Goal: Information Seeking & Learning: Learn about a topic

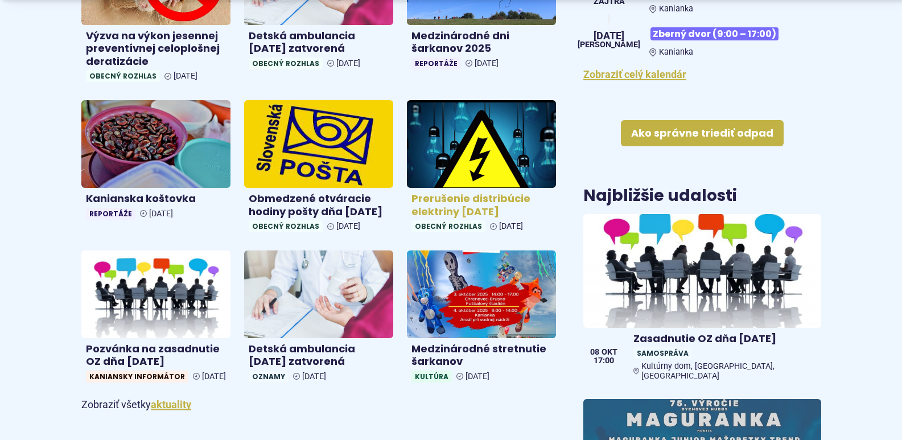
scroll to position [569, 0]
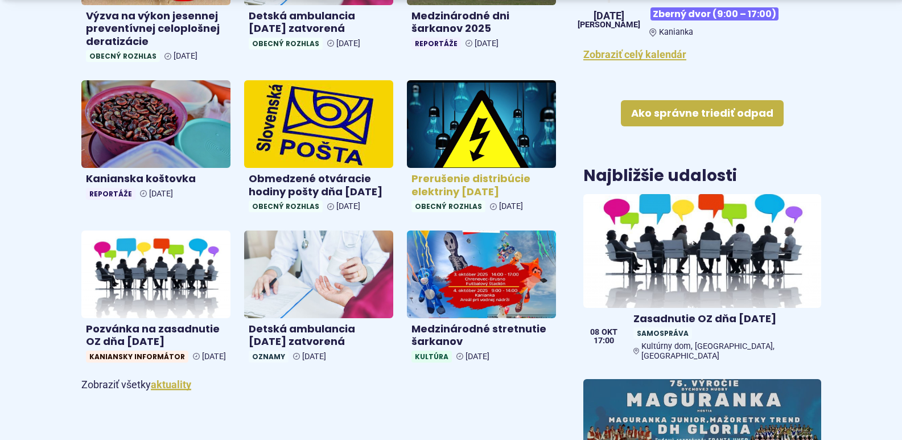
click at [458, 182] on h4 "Prerušenie distribúcie elektriny [DATE]" at bounding box center [482, 185] width 140 height 26
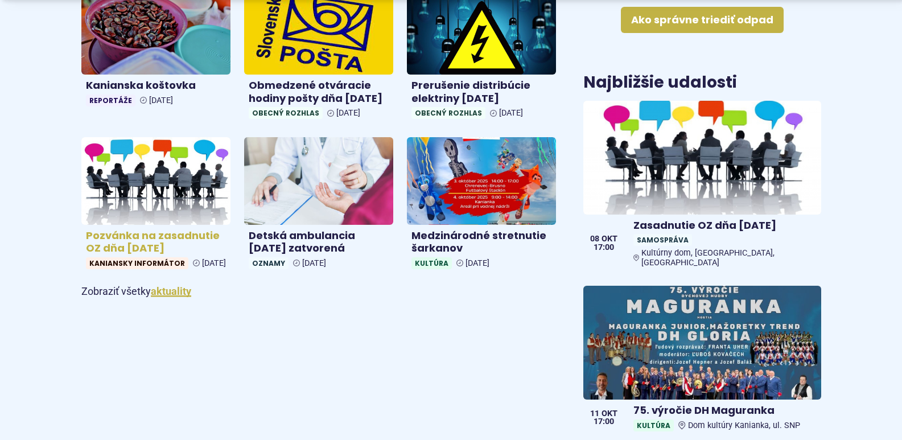
scroll to position [683, 0]
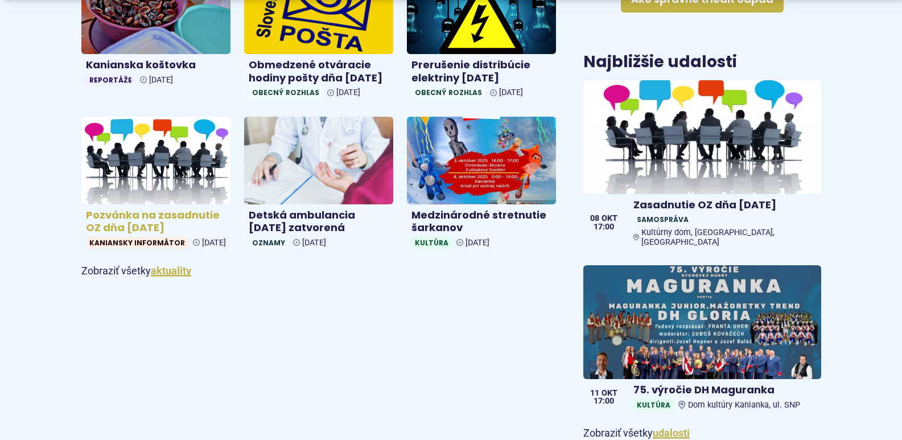
click at [142, 235] on h4 "Pozvánka na zasadnutie OZ dňa 8.10.2025" at bounding box center [156, 222] width 140 height 26
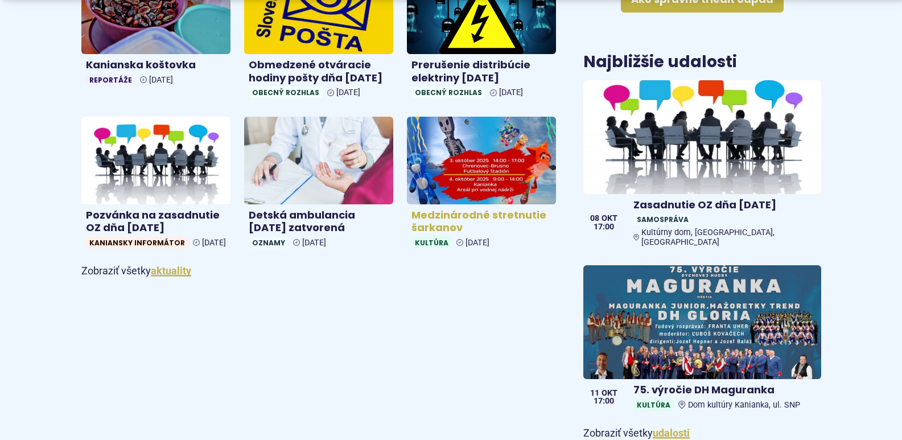
click at [434, 228] on h4 "Medzinárodné stretnutie šarkanov" at bounding box center [482, 222] width 140 height 26
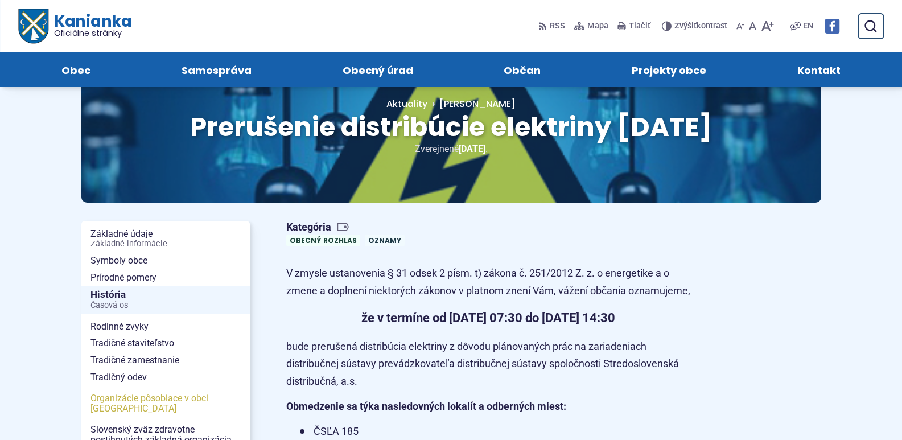
scroll to position [57, 0]
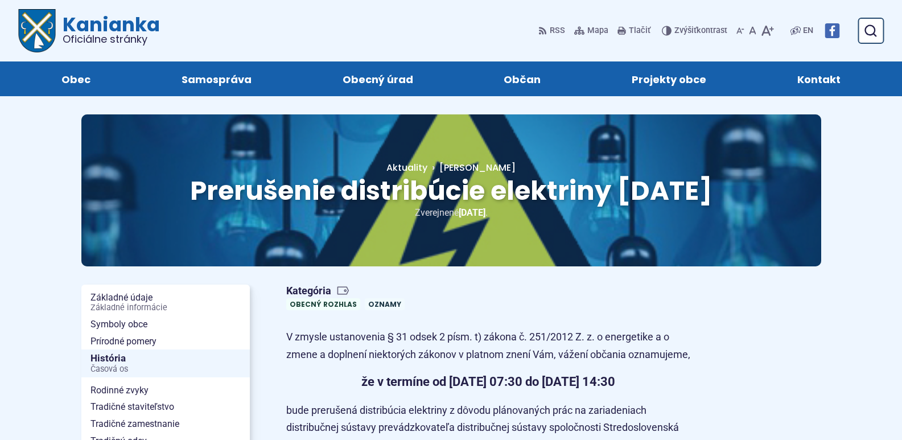
scroll to position [57, 0]
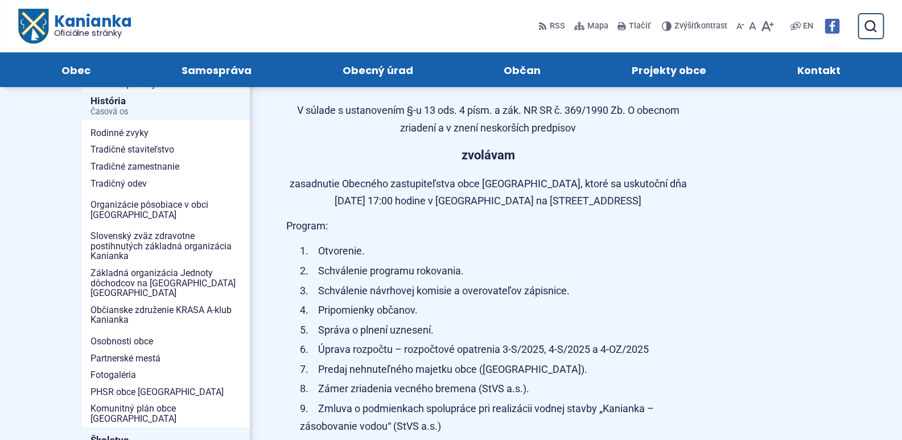
scroll to position [228, 0]
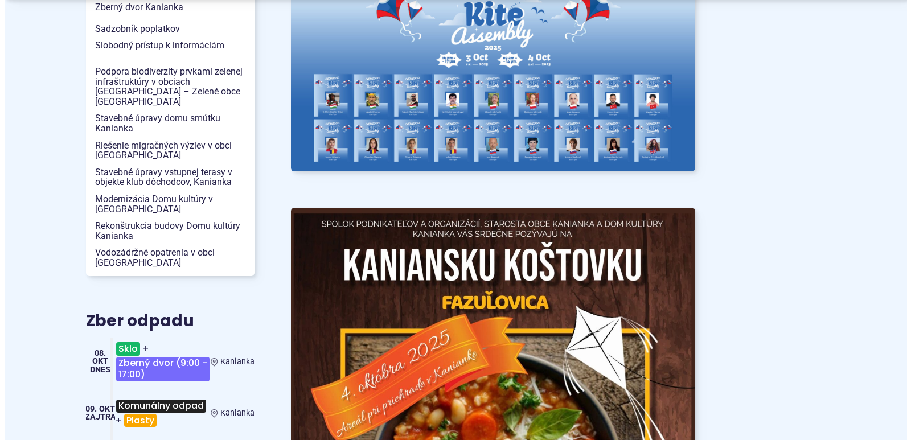
scroll to position [1309, 0]
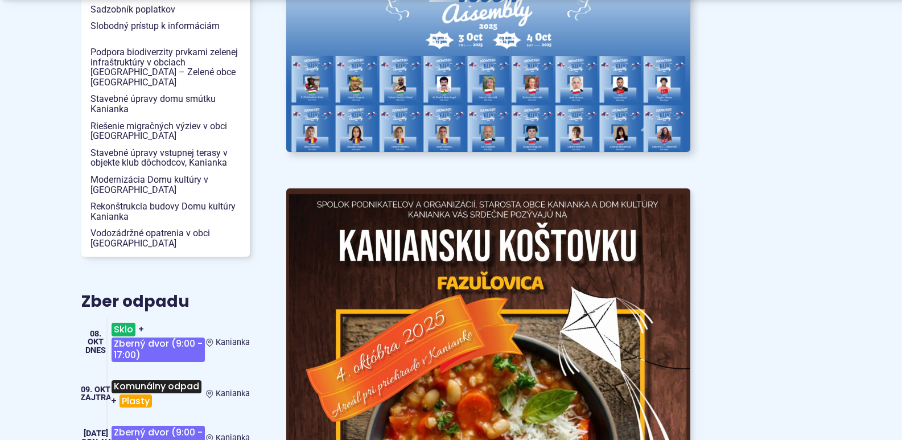
click at [324, 81] on img at bounding box center [488, 46] width 445 height 233
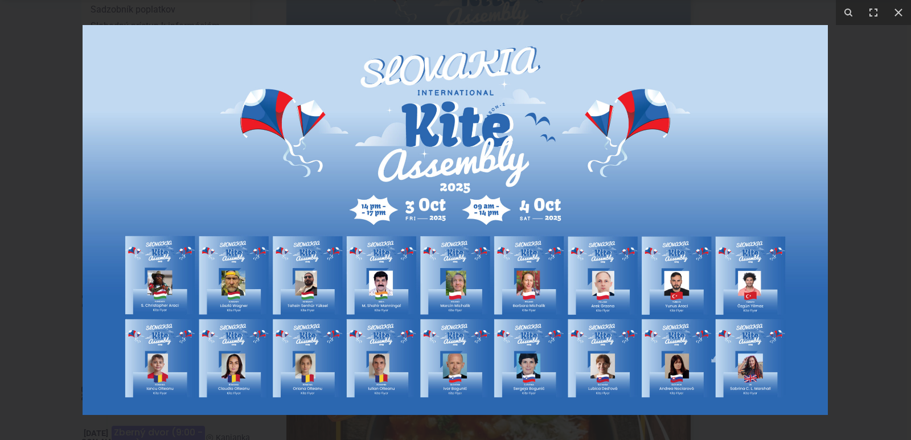
click at [601, 372] on img at bounding box center [455, 220] width 745 height 390
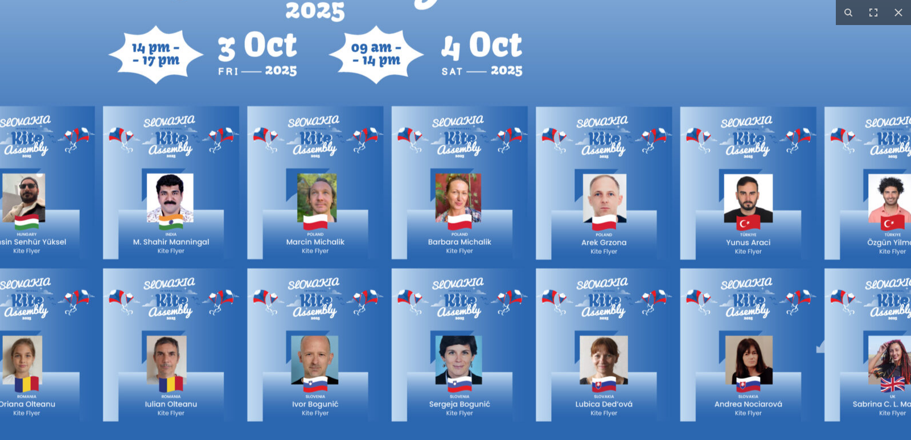
click at [601, 372] on img at bounding box center [315, 74] width 1457 height 763
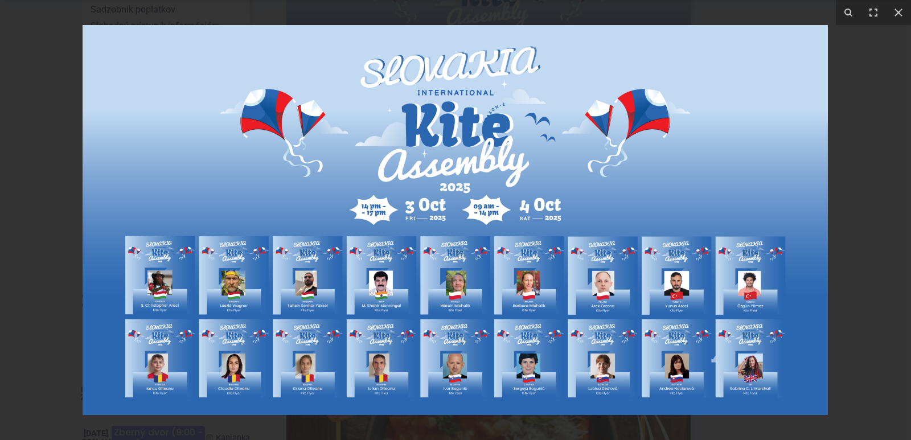
click at [601, 372] on img at bounding box center [455, 220] width 745 height 390
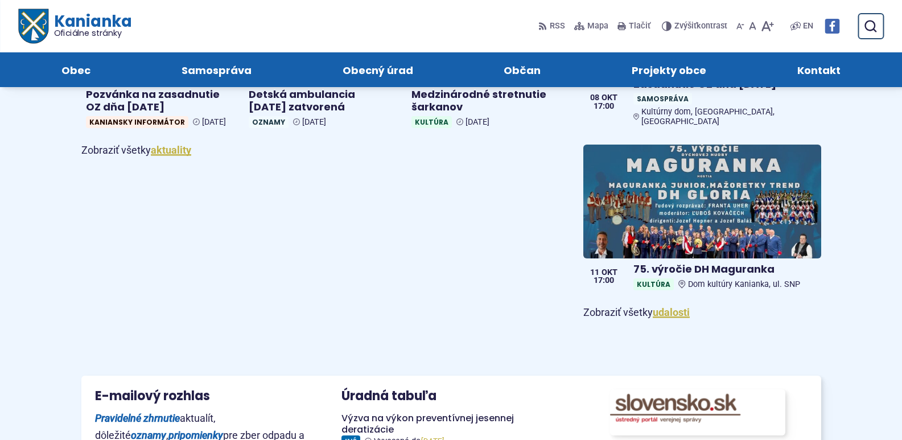
scroll to position [797, 0]
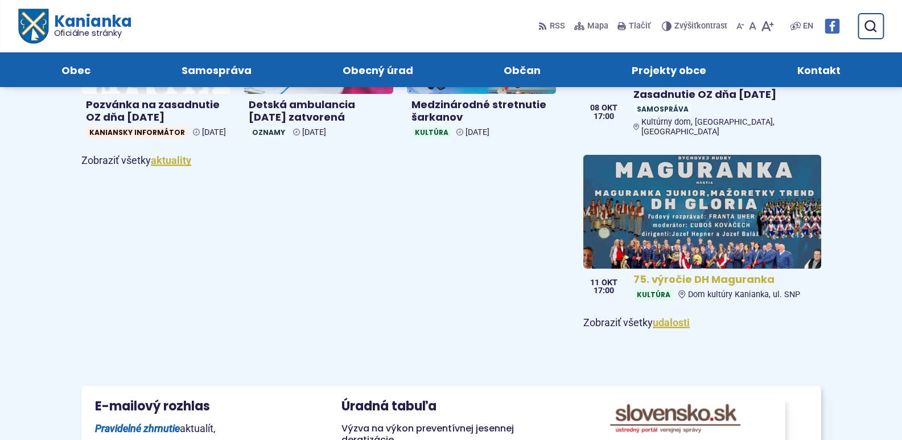
click at [716, 273] on h4 "75. výročie DH Maguranka" at bounding box center [725, 279] width 183 height 13
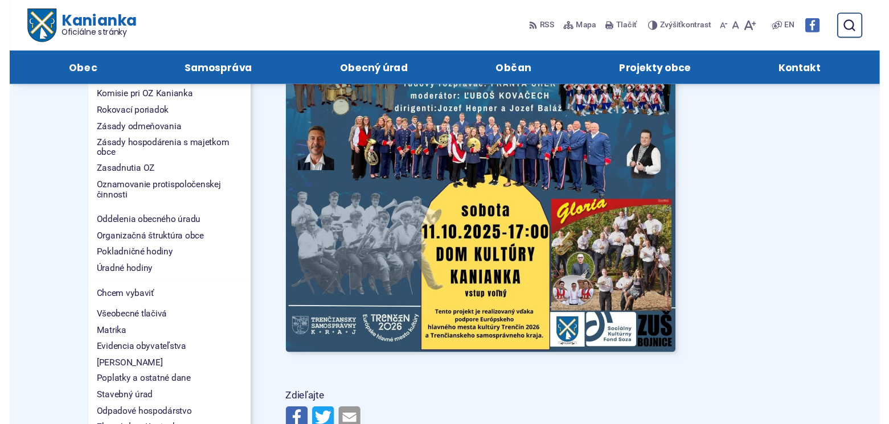
scroll to position [797, 0]
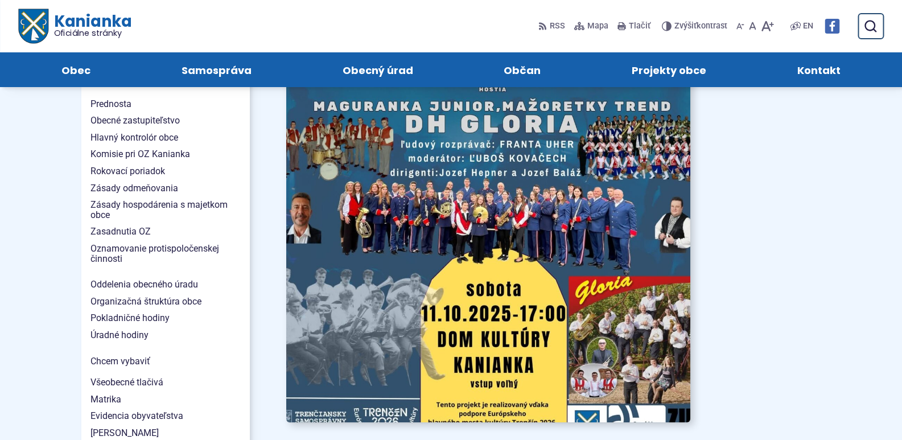
click at [657, 204] on img at bounding box center [488, 136] width 445 height 628
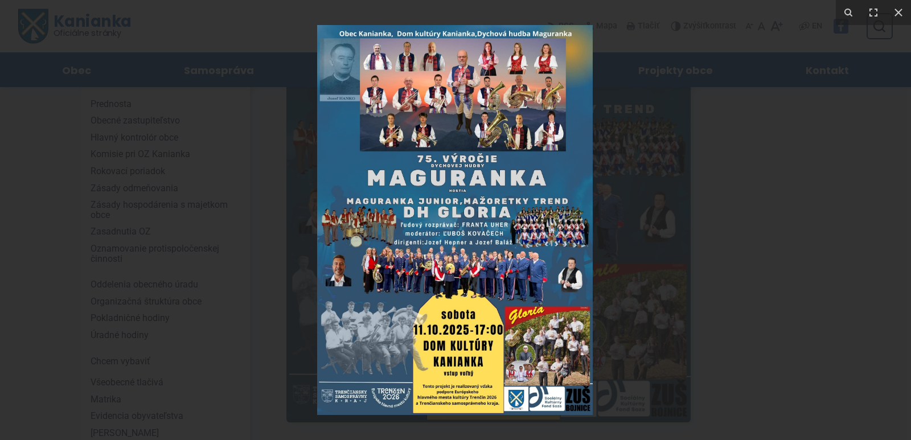
click at [569, 275] on img at bounding box center [455, 220] width 276 height 390
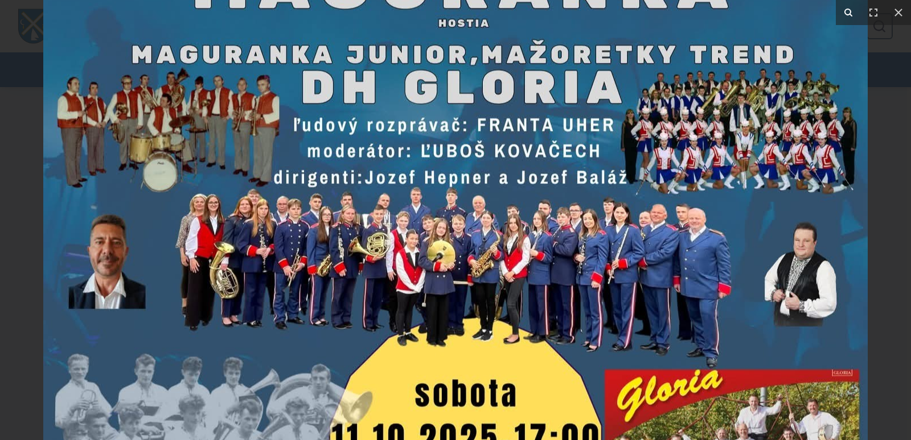
click at [848, 13] on icon at bounding box center [848, 13] width 14 height 14
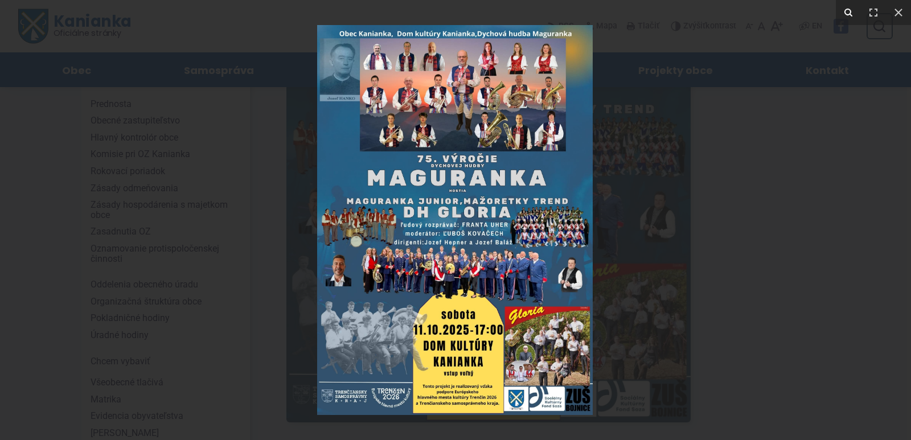
click at [848, 13] on icon at bounding box center [848, 13] width 14 height 14
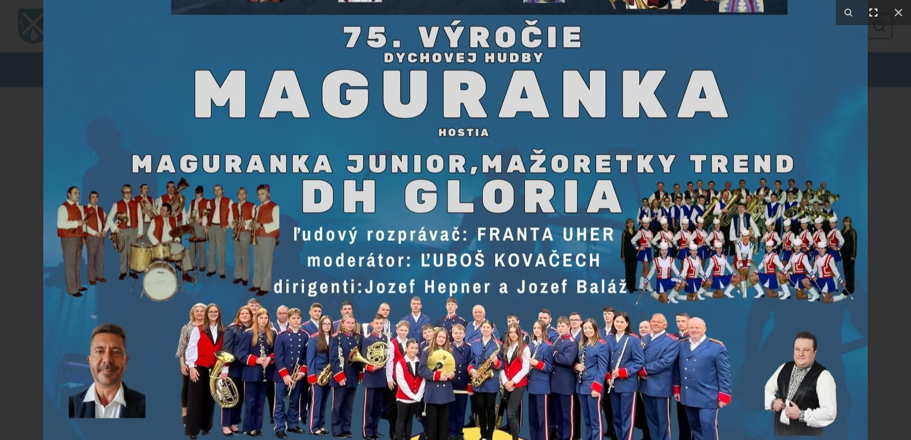
click at [871, 11] on icon at bounding box center [873, 13] width 14 height 14
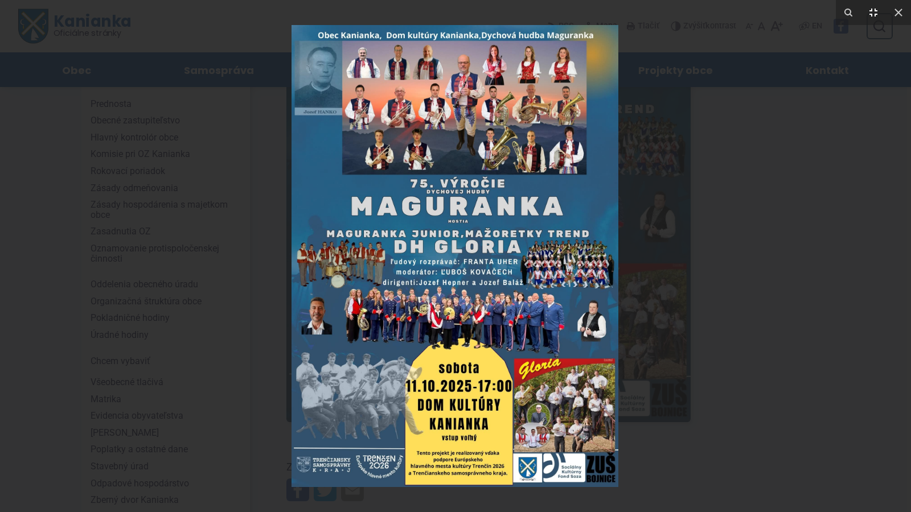
click at [870, 10] on icon at bounding box center [873, 13] width 8 height 8
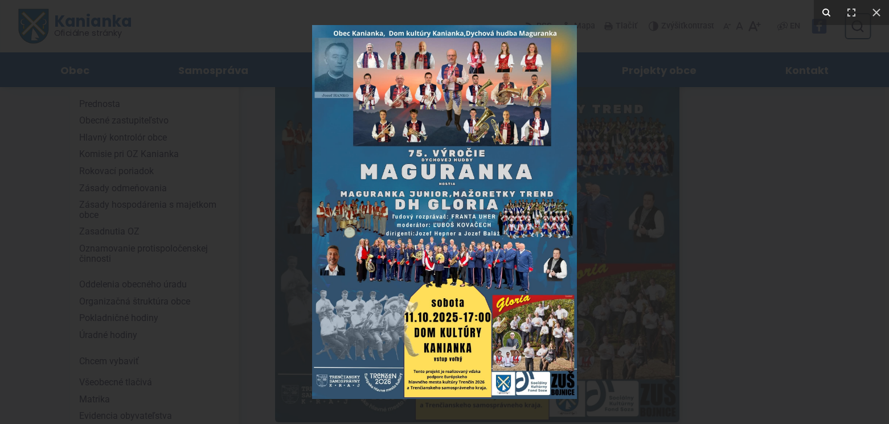
click at [824, 10] on icon at bounding box center [826, 13] width 14 height 14
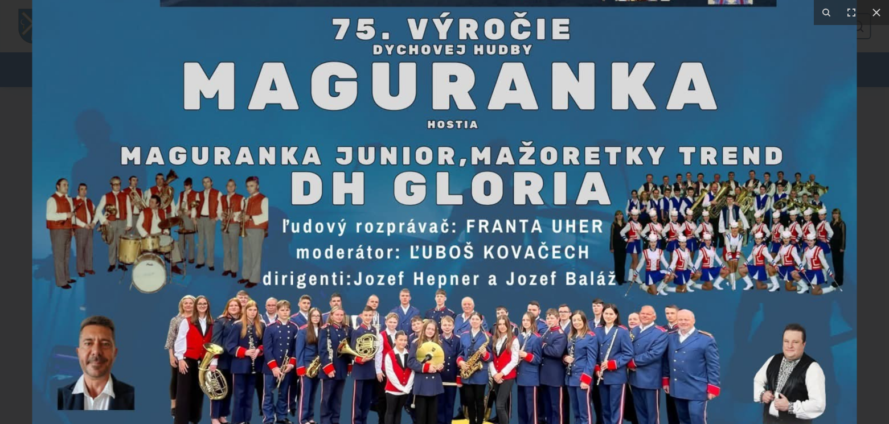
click at [581, 73] on img at bounding box center [444, 212] width 824 height 1166
